Goal: Check status: Check status

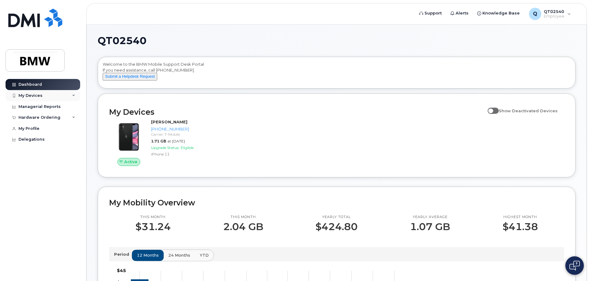
click at [55, 95] on div "My Devices" at bounding box center [43, 95] width 75 height 11
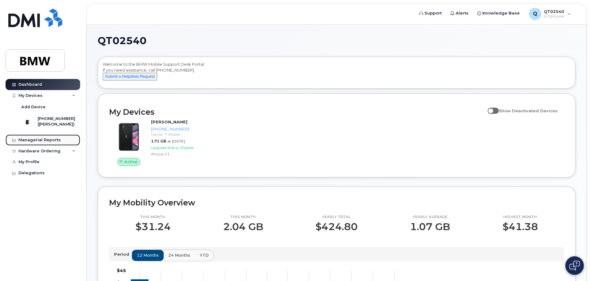
click at [48, 142] on div "Managerial Reports" at bounding box center [39, 139] width 42 height 5
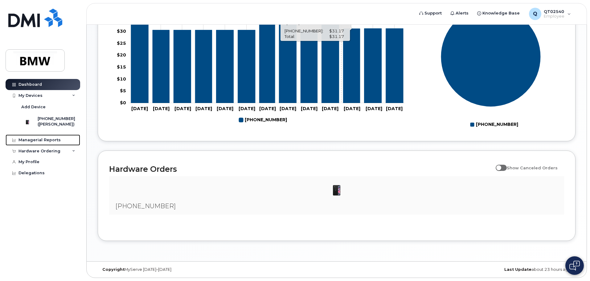
scroll to position [280, 0]
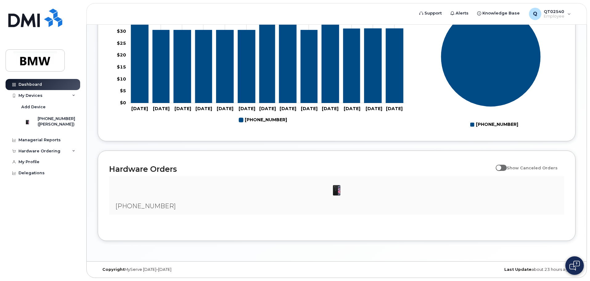
click at [337, 194] on img at bounding box center [336, 190] width 12 height 12
click at [74, 153] on icon at bounding box center [73, 150] width 3 height 3
click at [36, 165] on div "My Orders" at bounding box center [32, 162] width 22 height 6
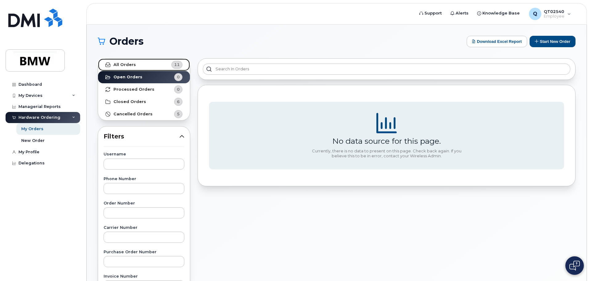
click at [153, 65] on link "All Orders 11" at bounding box center [144, 65] width 92 height 12
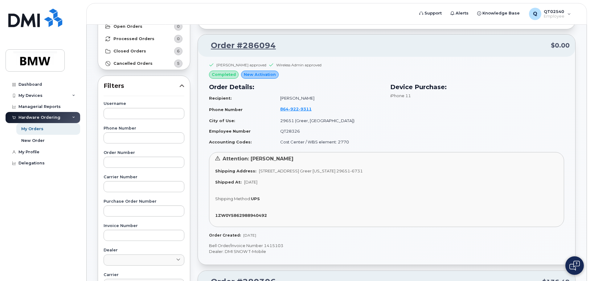
scroll to position [62, 0]
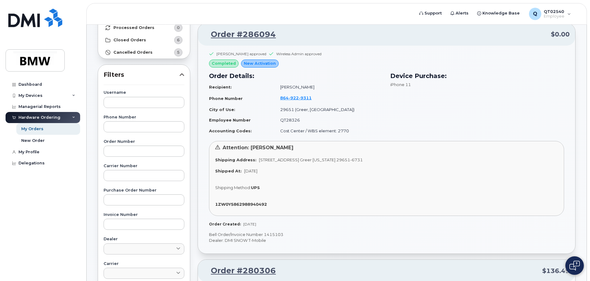
click at [253, 64] on span "New Activation" at bounding box center [260, 63] width 32 height 6
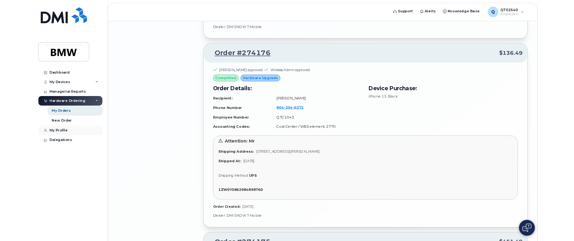
scroll to position [1311, 0]
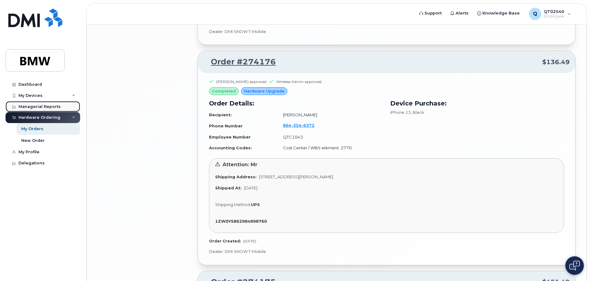
click at [42, 104] on div "Managerial Reports" at bounding box center [39, 106] width 42 height 5
click at [43, 105] on div "Managerial Reports" at bounding box center [39, 106] width 42 height 5
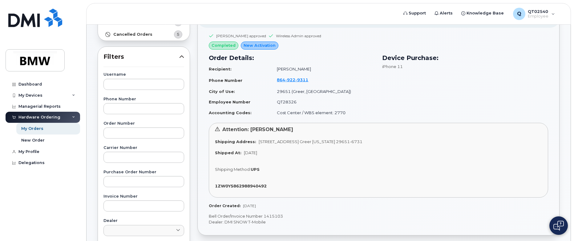
scroll to position [78, 0]
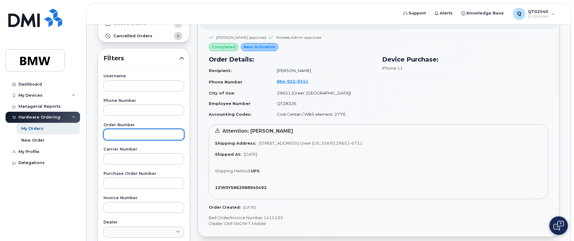
click at [146, 134] on input "text" at bounding box center [144, 134] width 81 height 11
type input "297417"
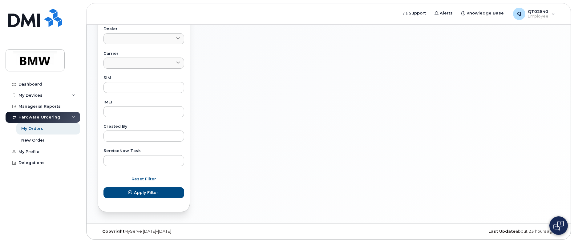
scroll to position [273, 0]
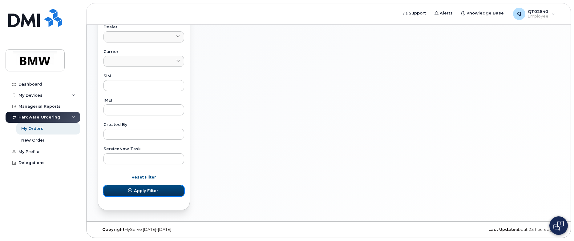
click at [156, 193] on span "Apply Filter" at bounding box center [146, 191] width 24 height 6
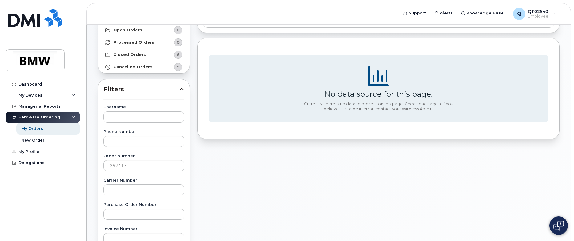
scroll to position [0, 0]
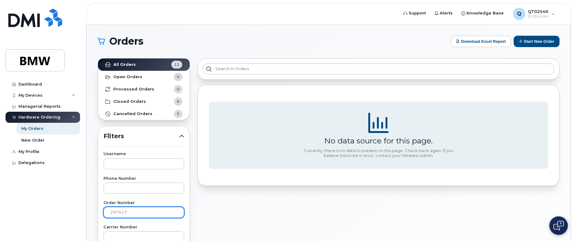
drag, startPoint x: 135, startPoint y: 210, endPoint x: 65, endPoint y: 213, distance: 70.0
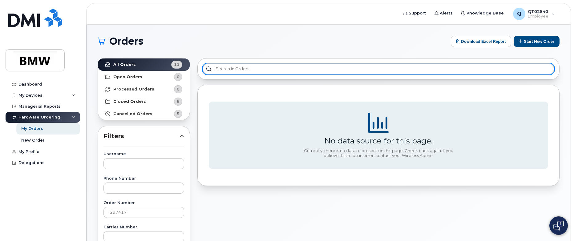
click at [223, 71] on input "text" at bounding box center [379, 68] width 352 height 11
paste input "297417"
type input "297417"
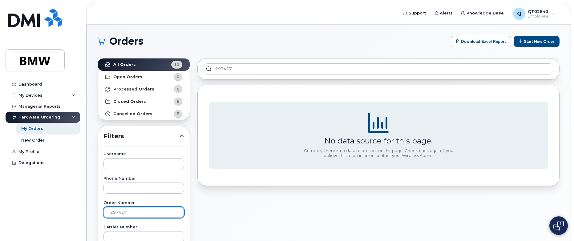
click at [143, 212] on input "297417" at bounding box center [144, 212] width 81 height 11
type input "2"
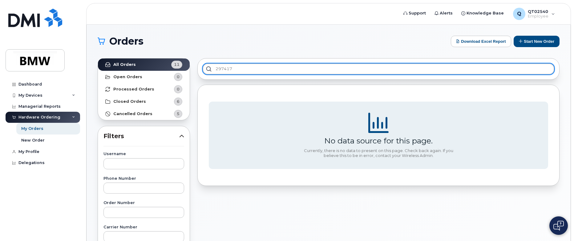
click at [286, 71] on input "297417" at bounding box center [379, 68] width 352 height 11
click at [287, 67] on input "297417" at bounding box center [379, 68] width 352 height 11
click at [206, 67] on input "297417\" at bounding box center [379, 68] width 352 height 11
click at [207, 67] on input "297417\" at bounding box center [379, 68] width 352 height 11
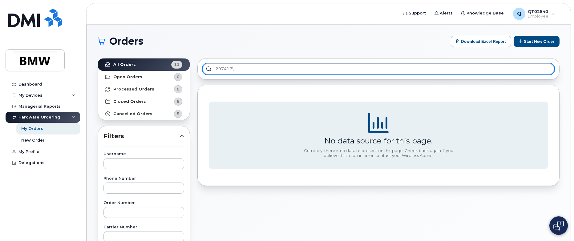
click at [207, 67] on input "297417\" at bounding box center [379, 68] width 352 height 11
click at [242, 66] on input "297417\" at bounding box center [379, 68] width 352 height 11
type input "297417"
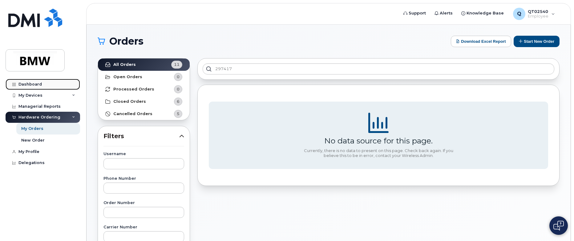
click at [44, 81] on link "Dashboard" at bounding box center [43, 84] width 75 height 11
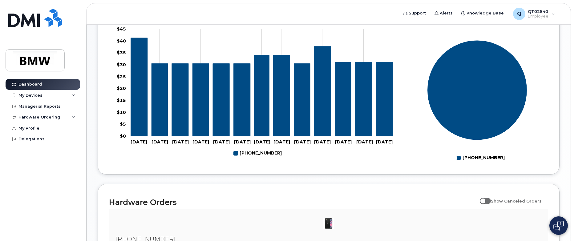
scroll to position [247, 0]
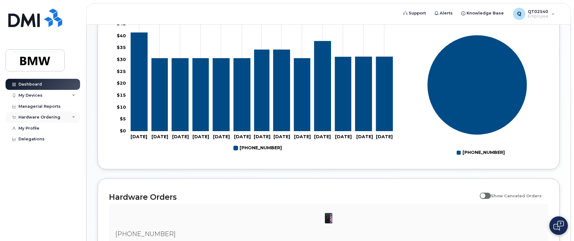
click at [74, 117] on icon at bounding box center [73, 117] width 3 height 3
click at [31, 151] on div "My Profile" at bounding box center [28, 151] width 21 height 5
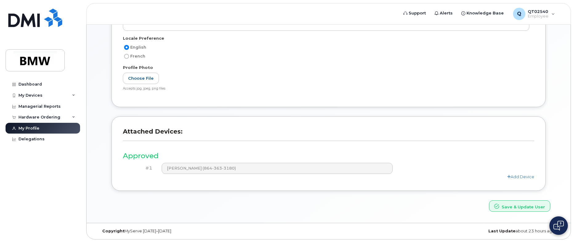
scroll to position [125, 0]
